Goal: Register for event/course

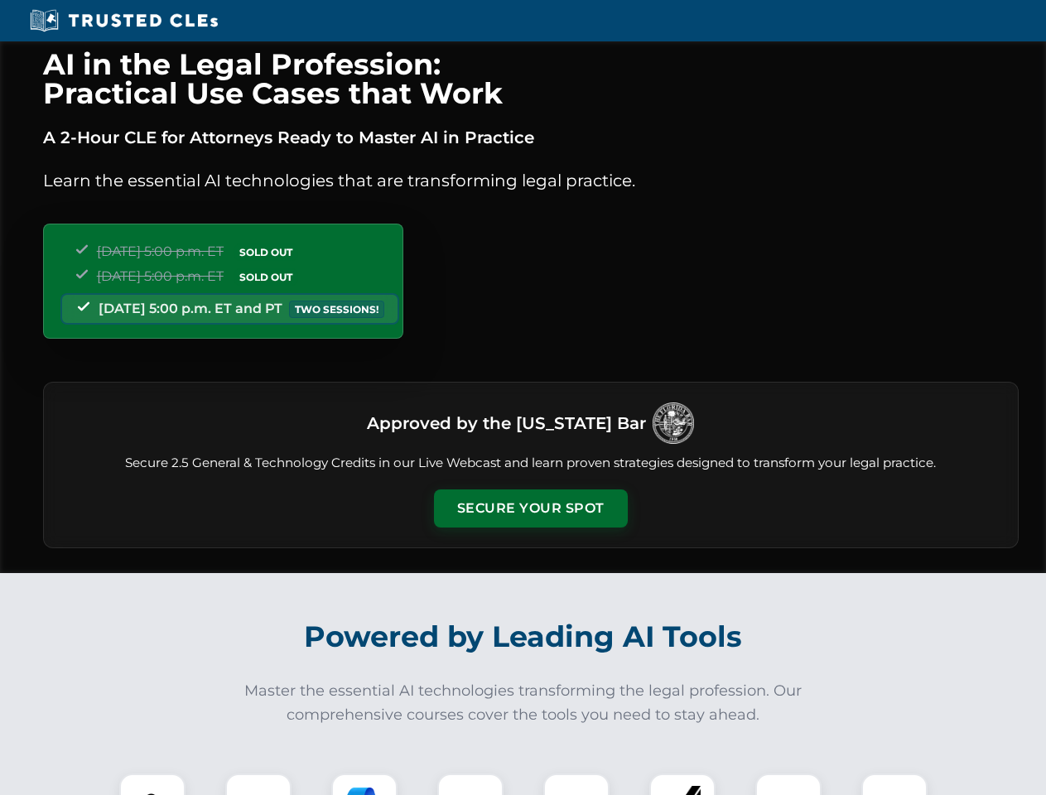
click at [530, 508] on button "Secure Your Spot" at bounding box center [531, 508] width 194 height 38
click at [152, 784] on img at bounding box center [152, 806] width 48 height 48
click at [258, 784] on div at bounding box center [258, 806] width 66 height 66
